Goal: Task Accomplishment & Management: Manage account settings

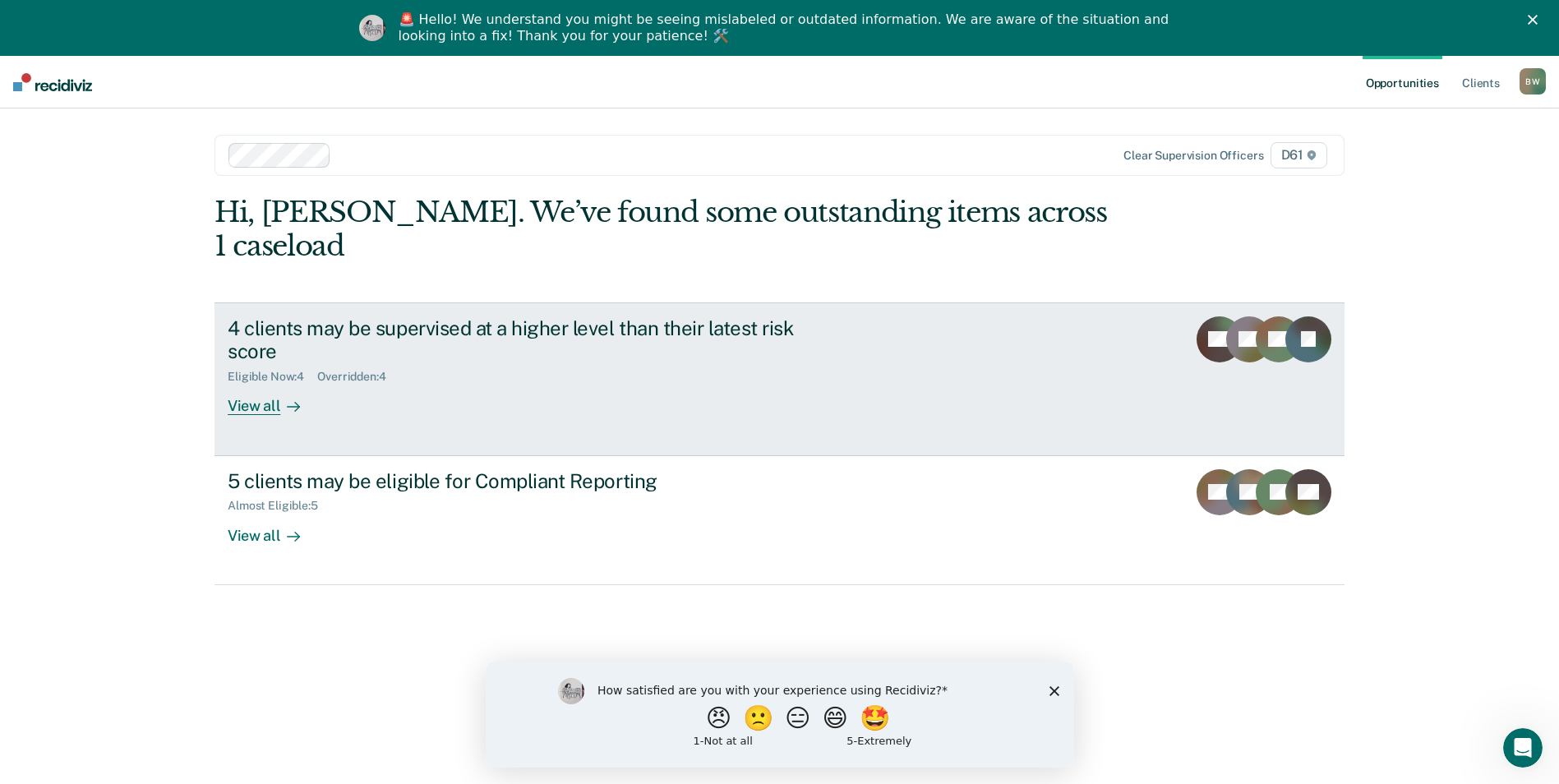
click at [267, 384] on div "View all" at bounding box center [273, 399] width 92 height 33
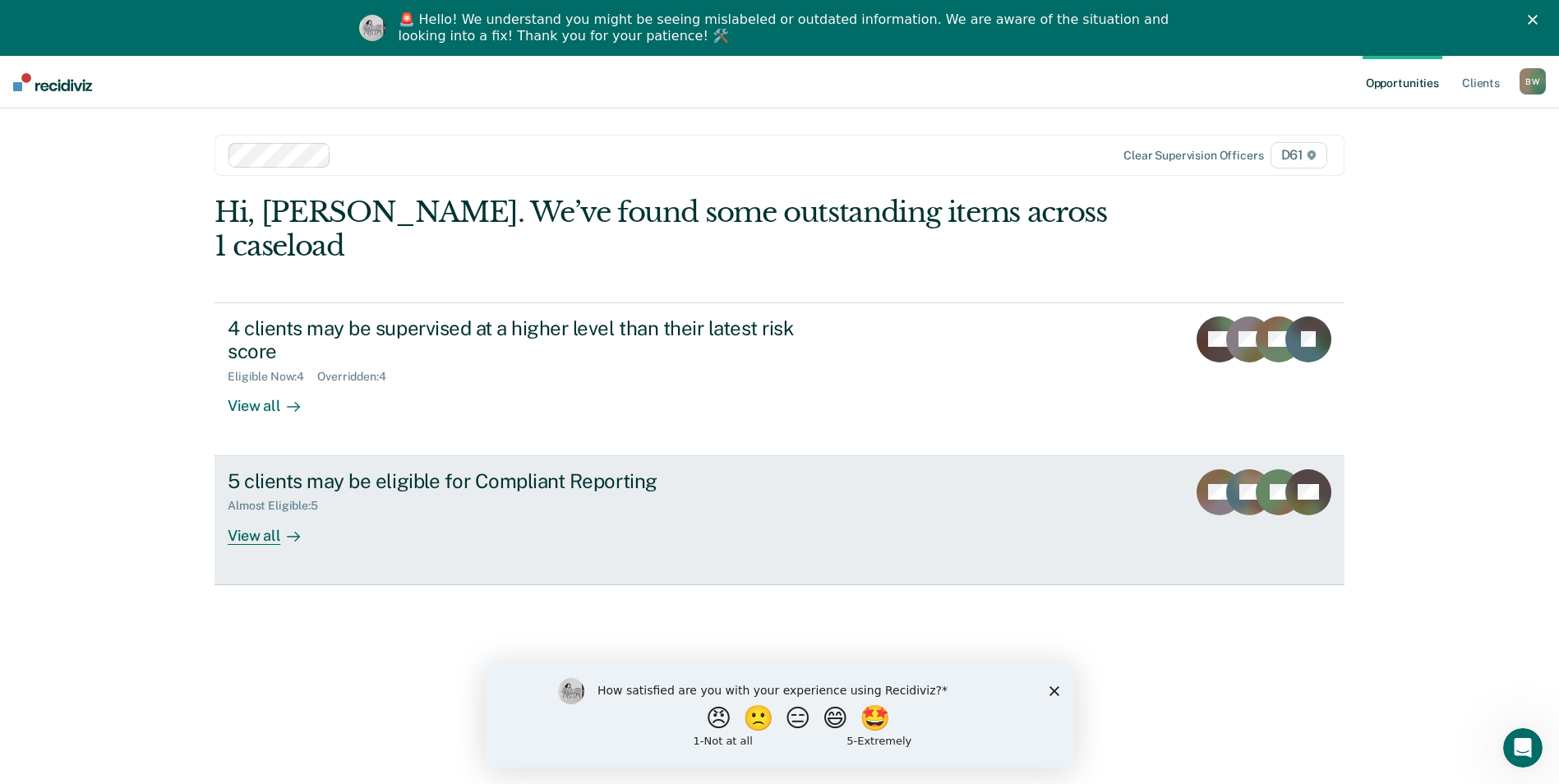
click at [256, 513] on div "View all" at bounding box center [273, 529] width 92 height 33
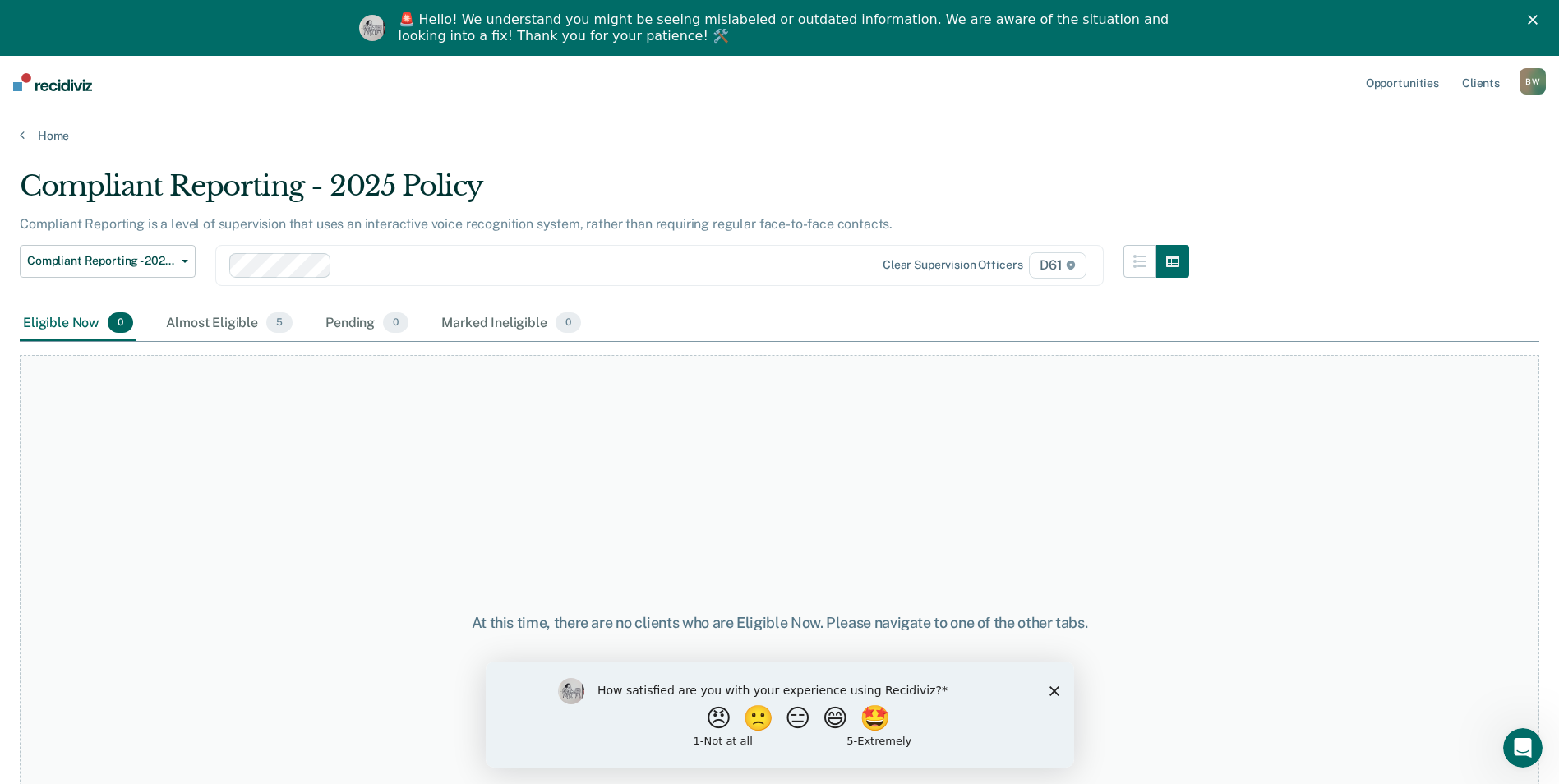
click at [1539, 78] on div "B W" at bounding box center [1533, 81] width 26 height 26
click at [1424, 164] on link "Log Out" at bounding box center [1467, 163] width 132 height 14
